Goal: Information Seeking & Learning: Learn about a topic

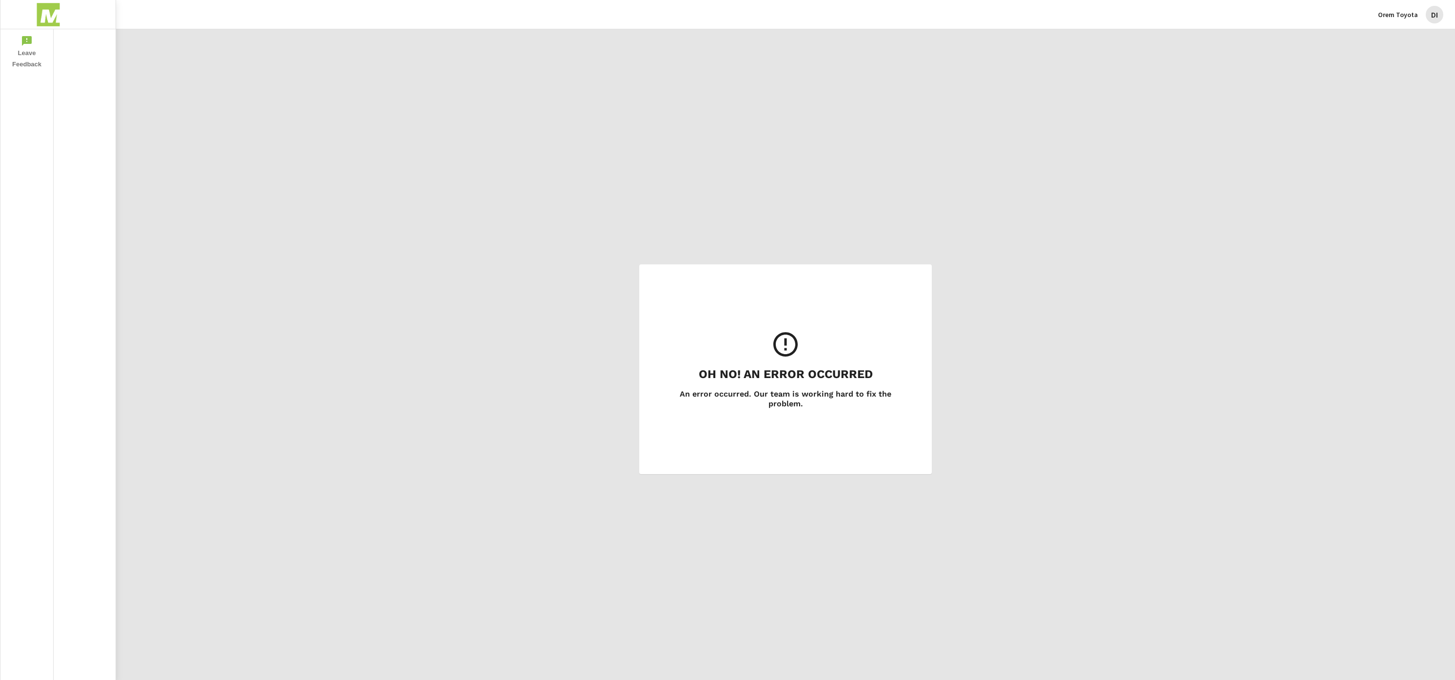
click at [1413, 18] on p "Orem Toyota" at bounding box center [1398, 14] width 40 height 9
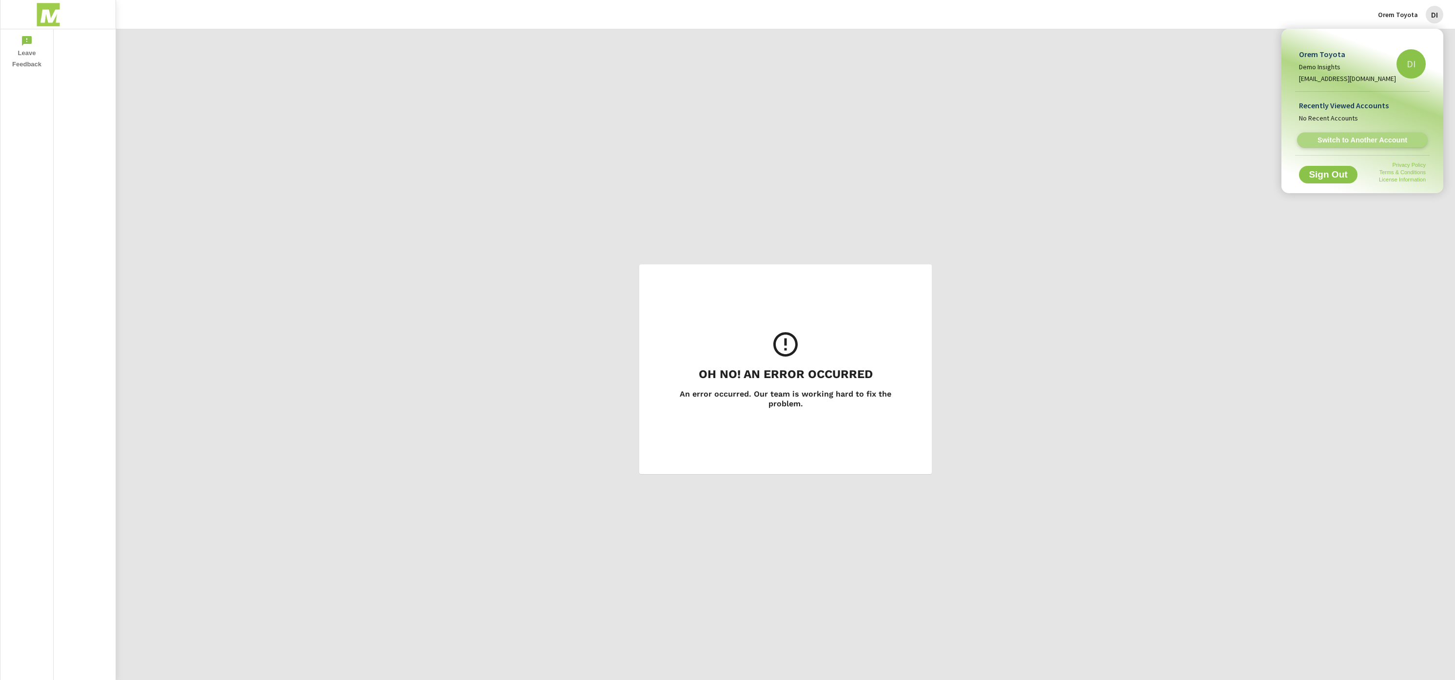
click at [1363, 139] on span "Switch to Another Account" at bounding box center [1362, 140] width 119 height 9
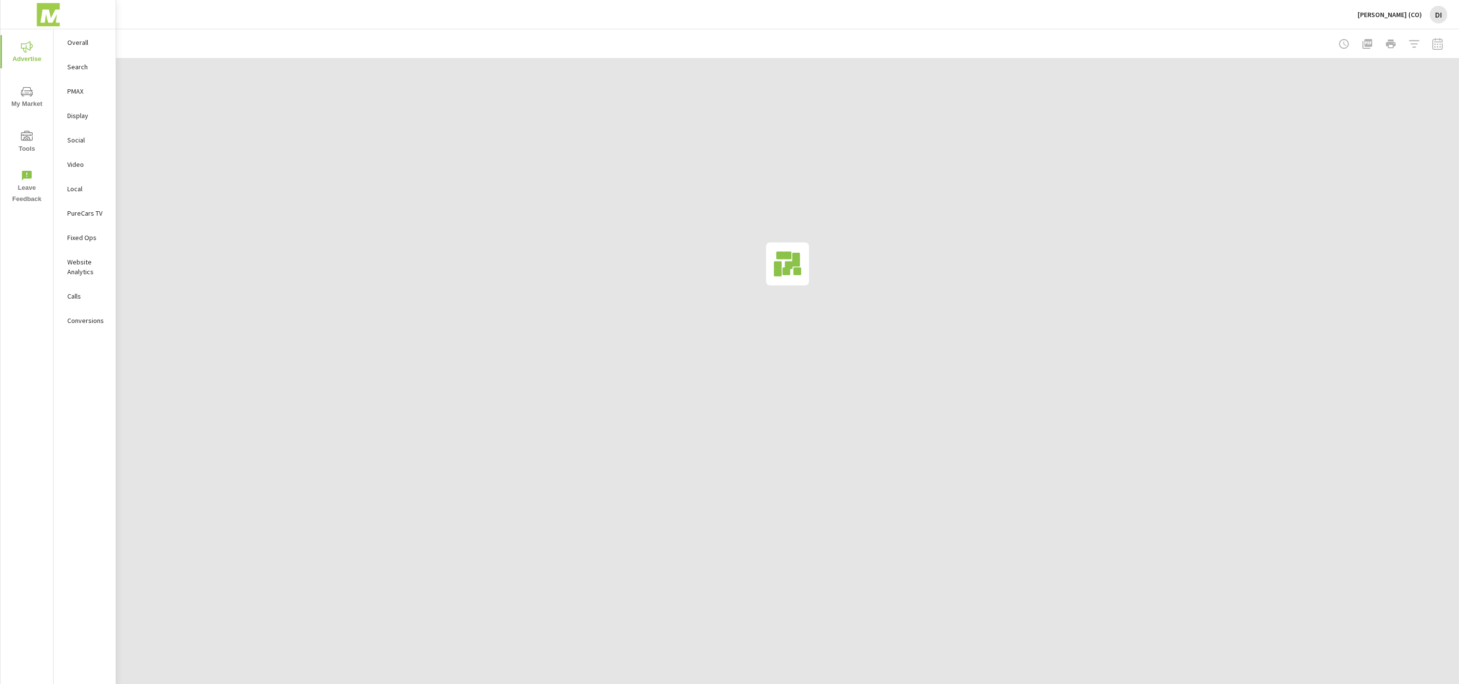
click at [106, 31] on nav "Overall Search PMAX Display Social Video Local PureCars TV Fixed Ops Website An…" at bounding box center [85, 185] width 62 height 312
click at [98, 33] on nav "Overall Search PMAX Display Social Video Local PureCars TV Fixed Ops Website An…" at bounding box center [85, 185] width 62 height 312
click at [73, 40] on p "Overall" at bounding box center [87, 43] width 40 height 10
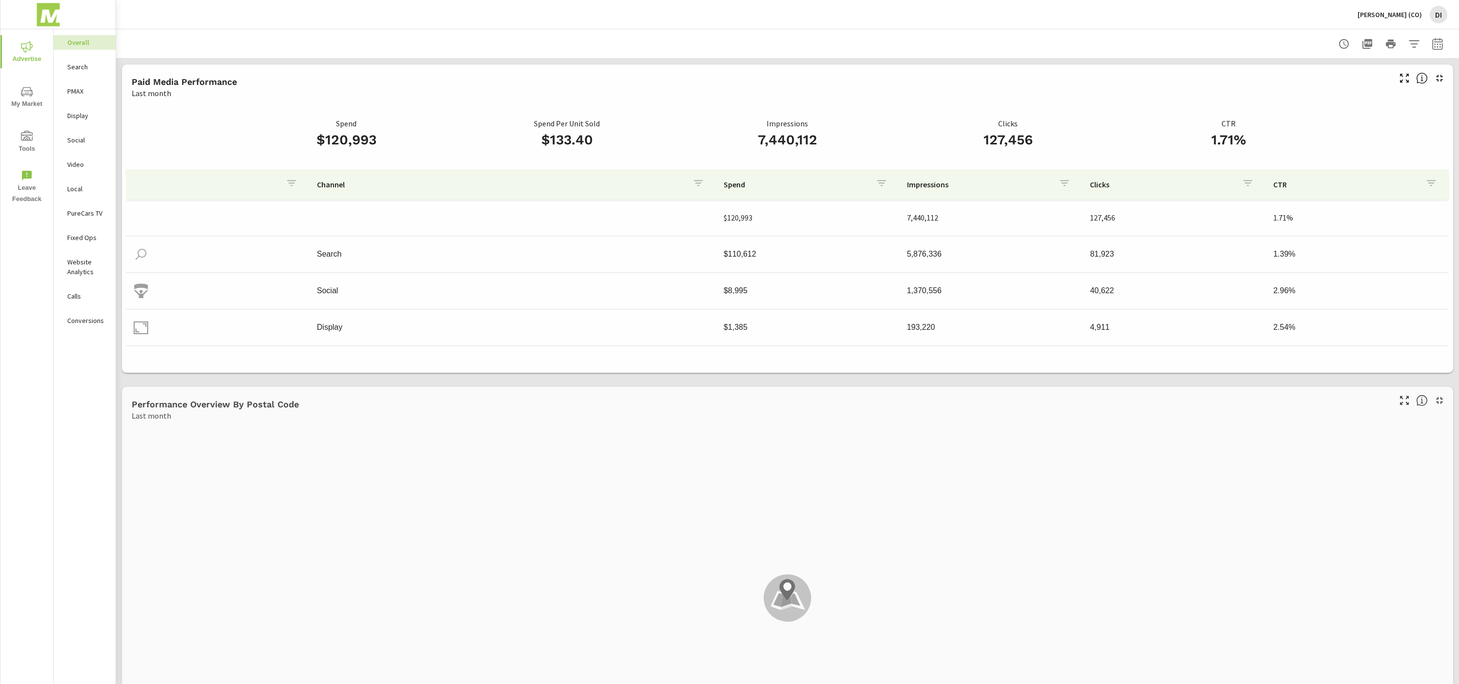
click at [22, 60] on span "Advertise" at bounding box center [26, 53] width 47 height 24
